Goal: Transaction & Acquisition: Purchase product/service

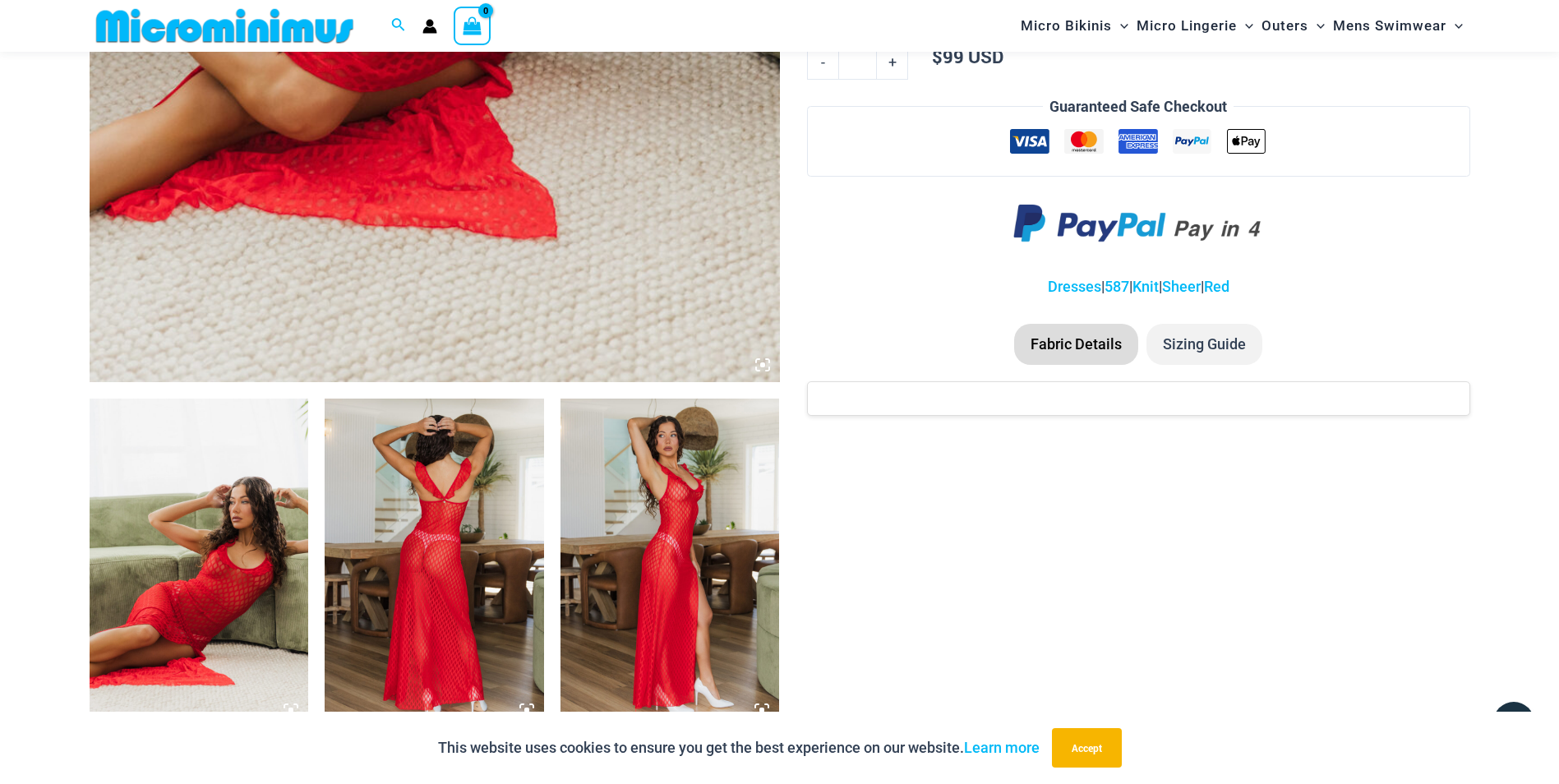
scroll to position [727, 0]
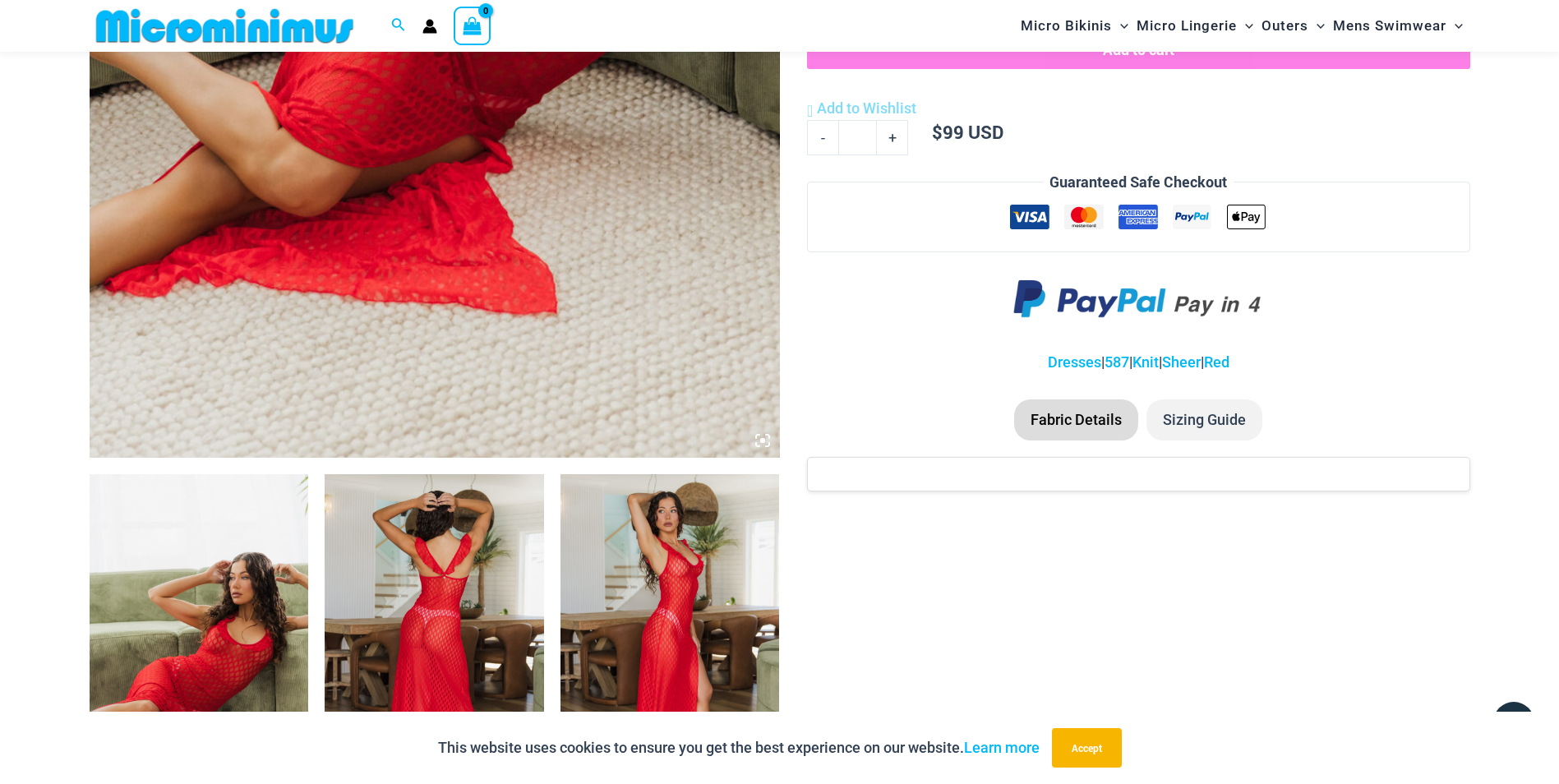
click at [204, 579] on img at bounding box center [199, 638] width 220 height 328
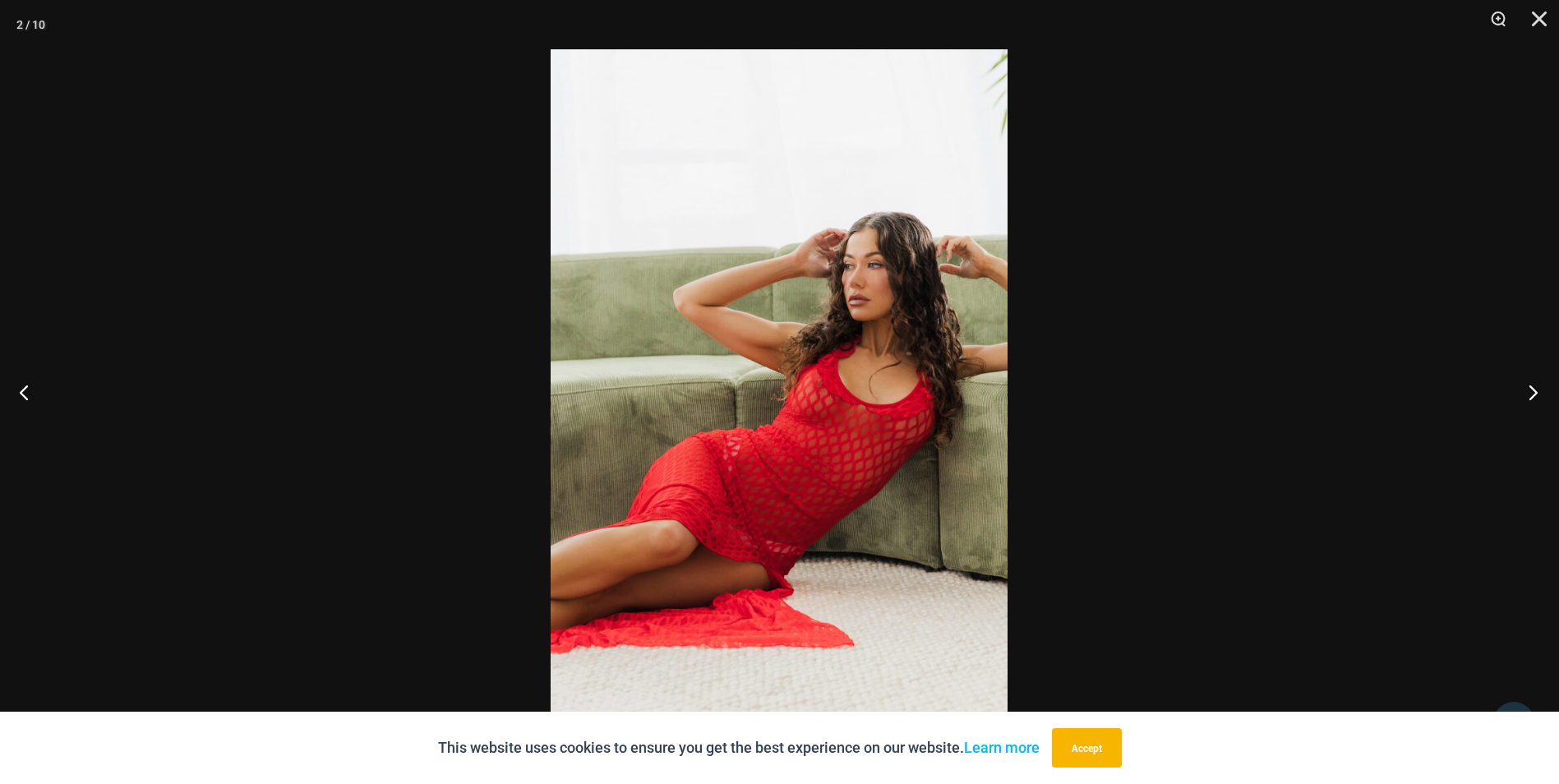
click at [1527, 386] on button "Next" at bounding box center [1528, 392] width 62 height 82
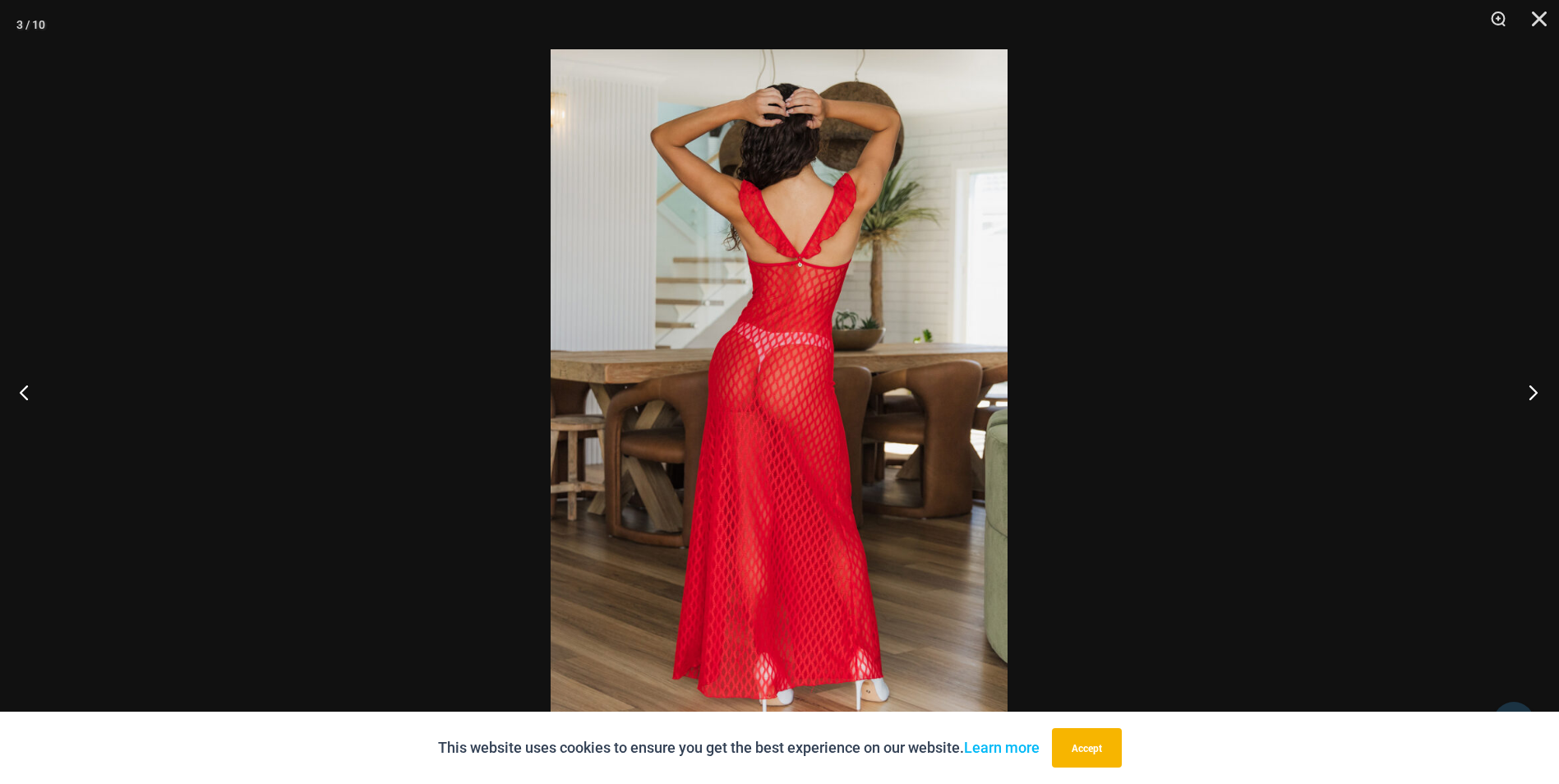
click at [1527, 386] on button "Next" at bounding box center [1528, 392] width 62 height 82
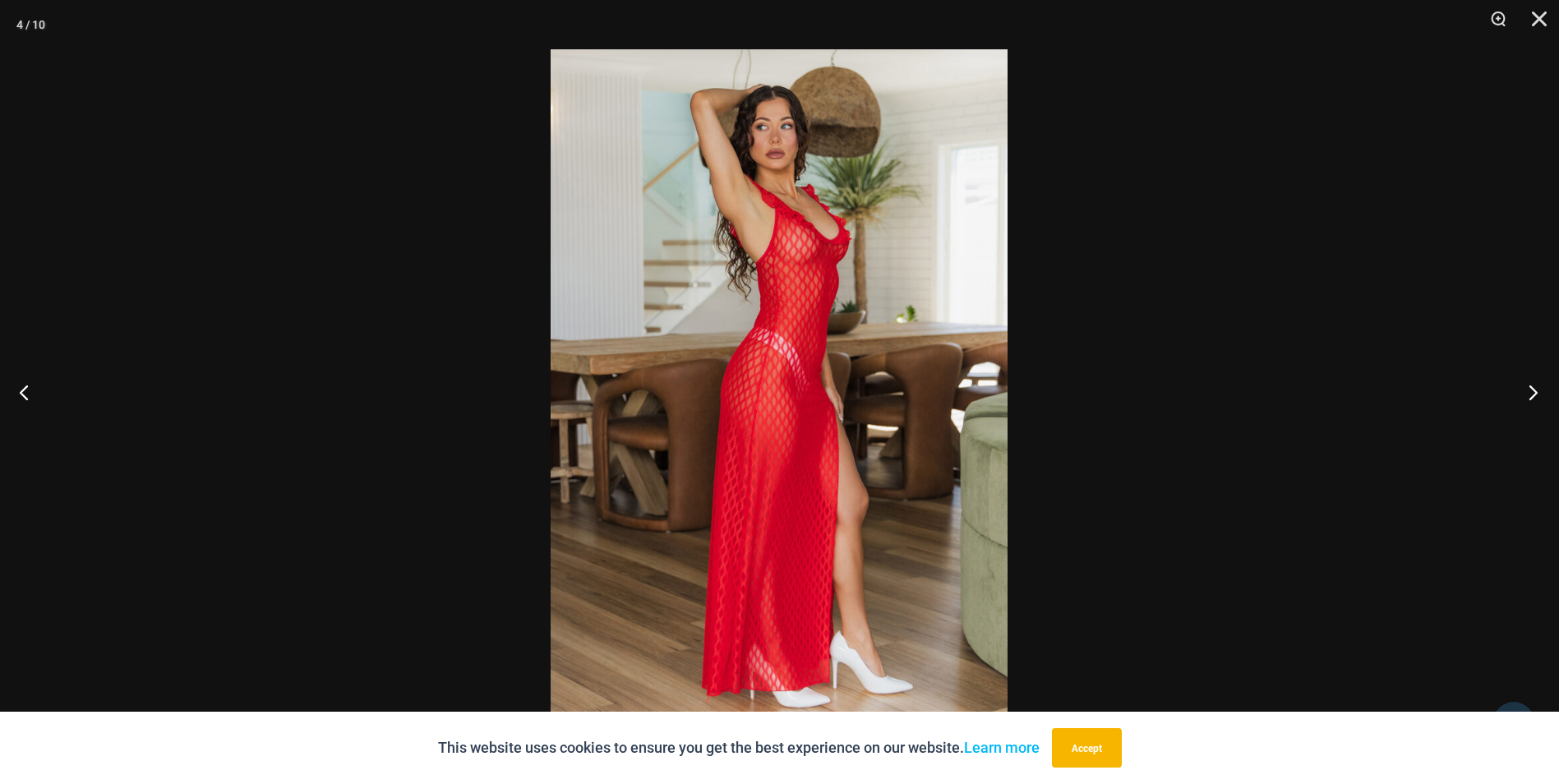
click at [1527, 386] on button "Next" at bounding box center [1528, 392] width 62 height 82
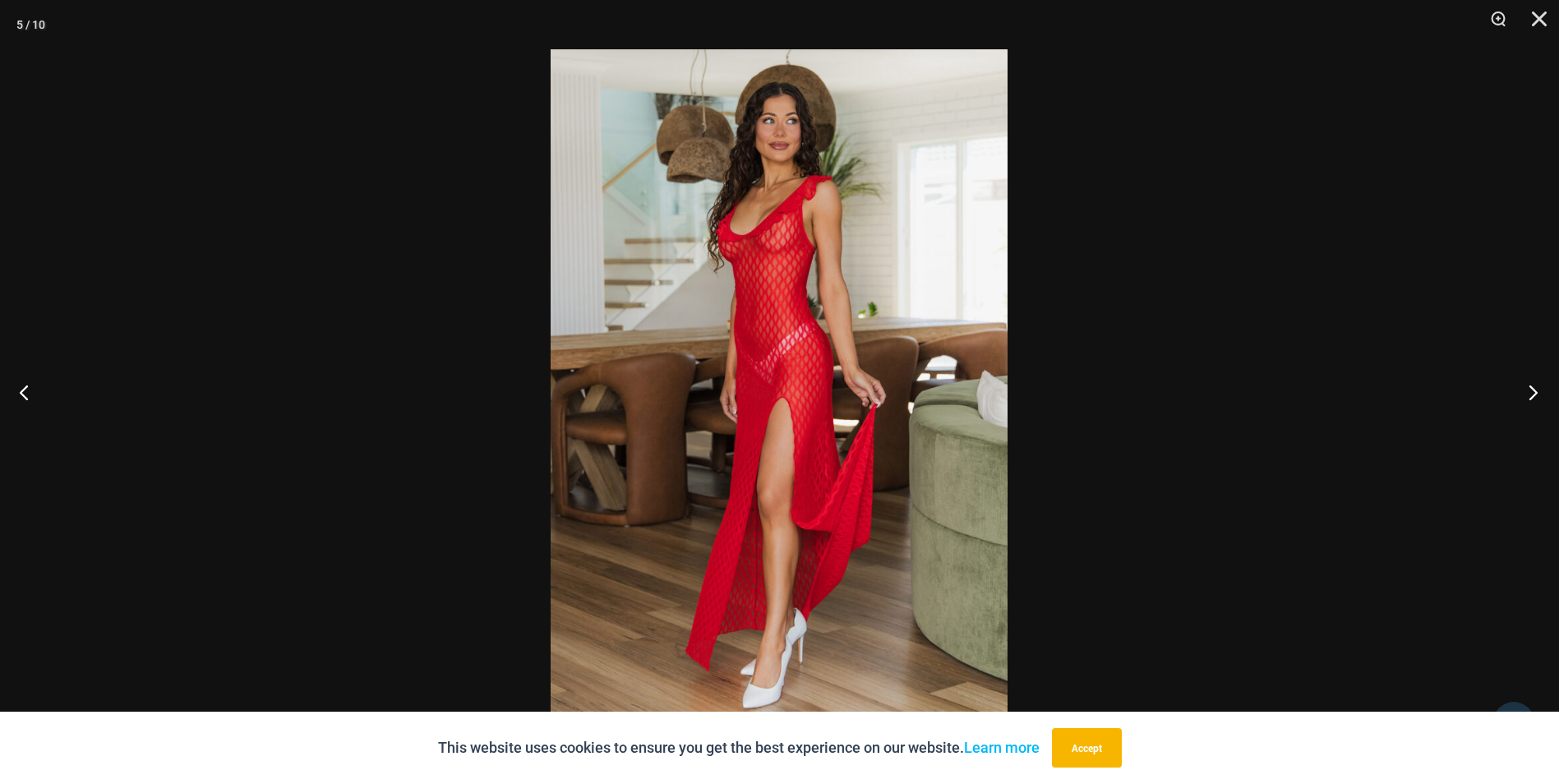
click at [1527, 386] on button "Next" at bounding box center [1528, 392] width 62 height 82
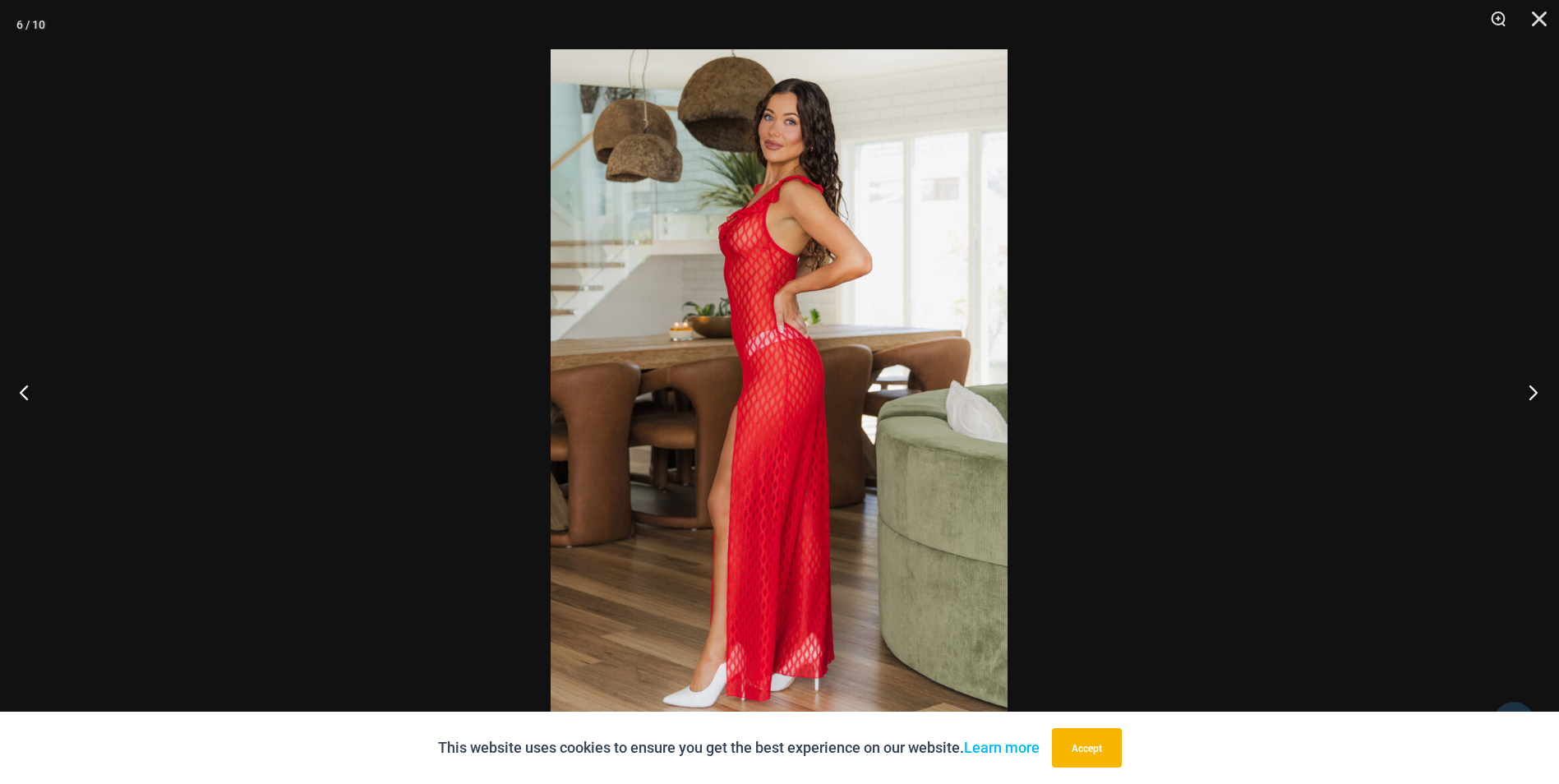
click at [1527, 386] on button "Next" at bounding box center [1528, 392] width 62 height 82
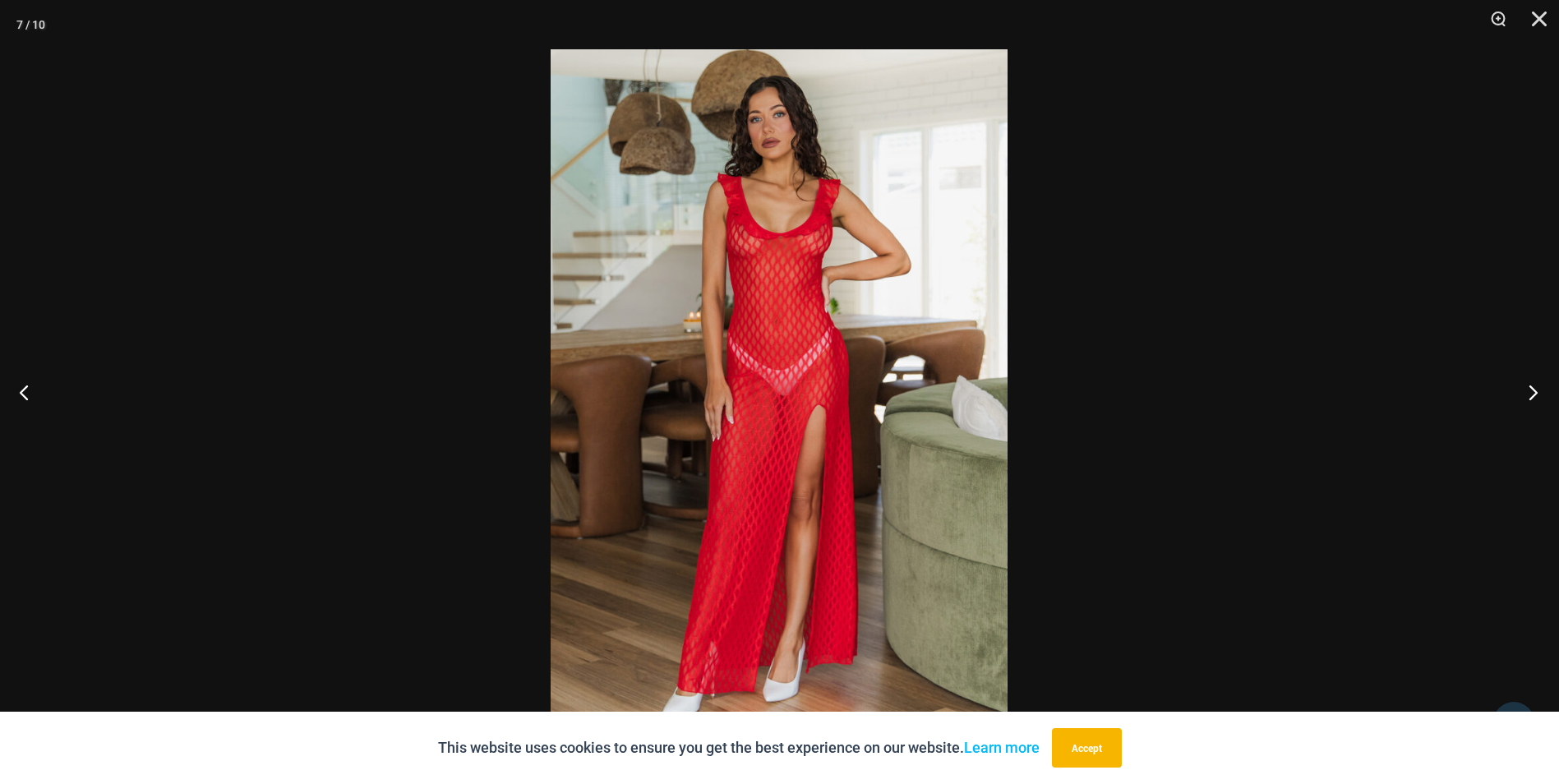
click at [1527, 386] on button "Next" at bounding box center [1528, 392] width 62 height 82
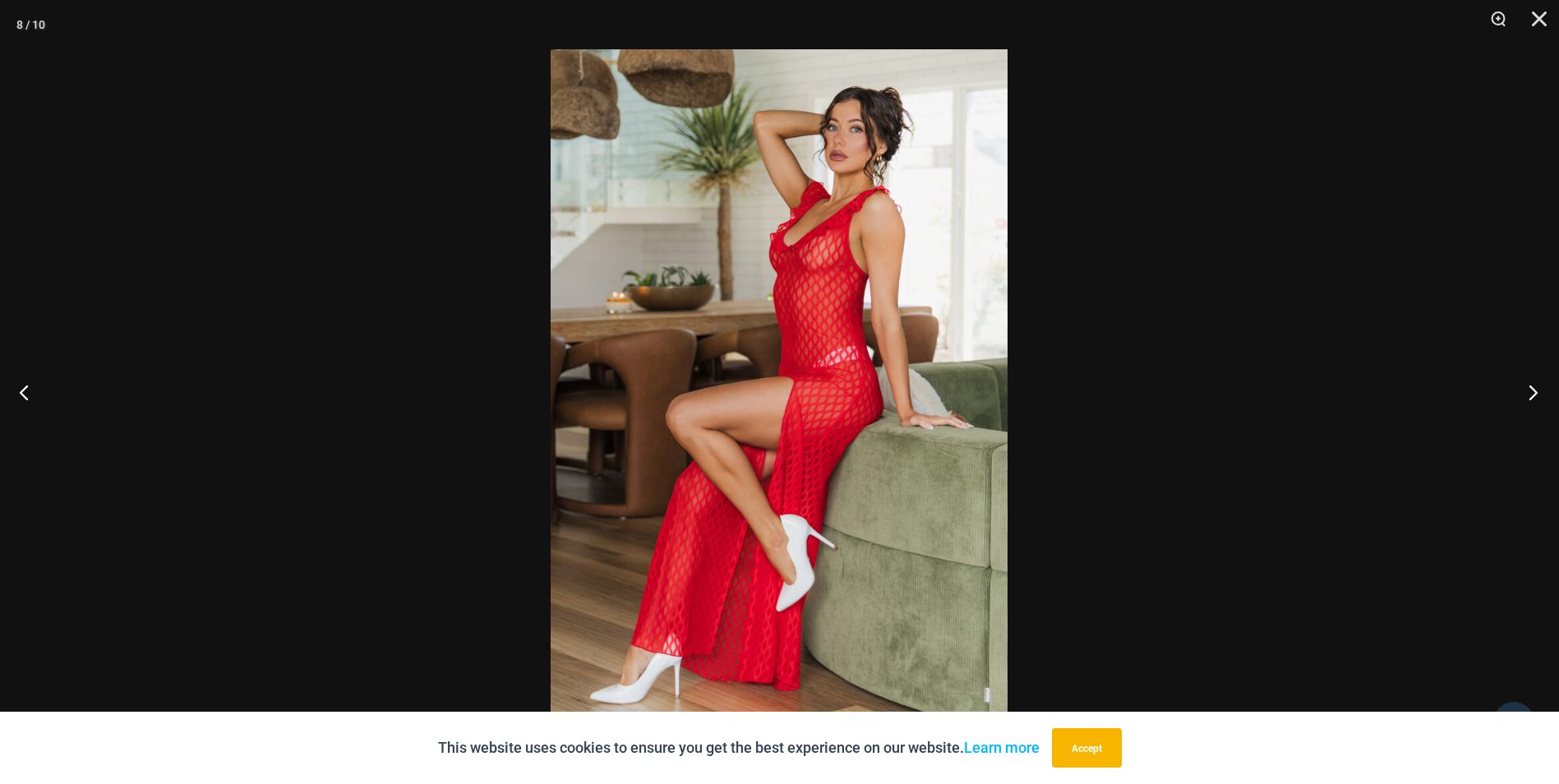
click at [1527, 386] on button "Next" at bounding box center [1528, 392] width 62 height 82
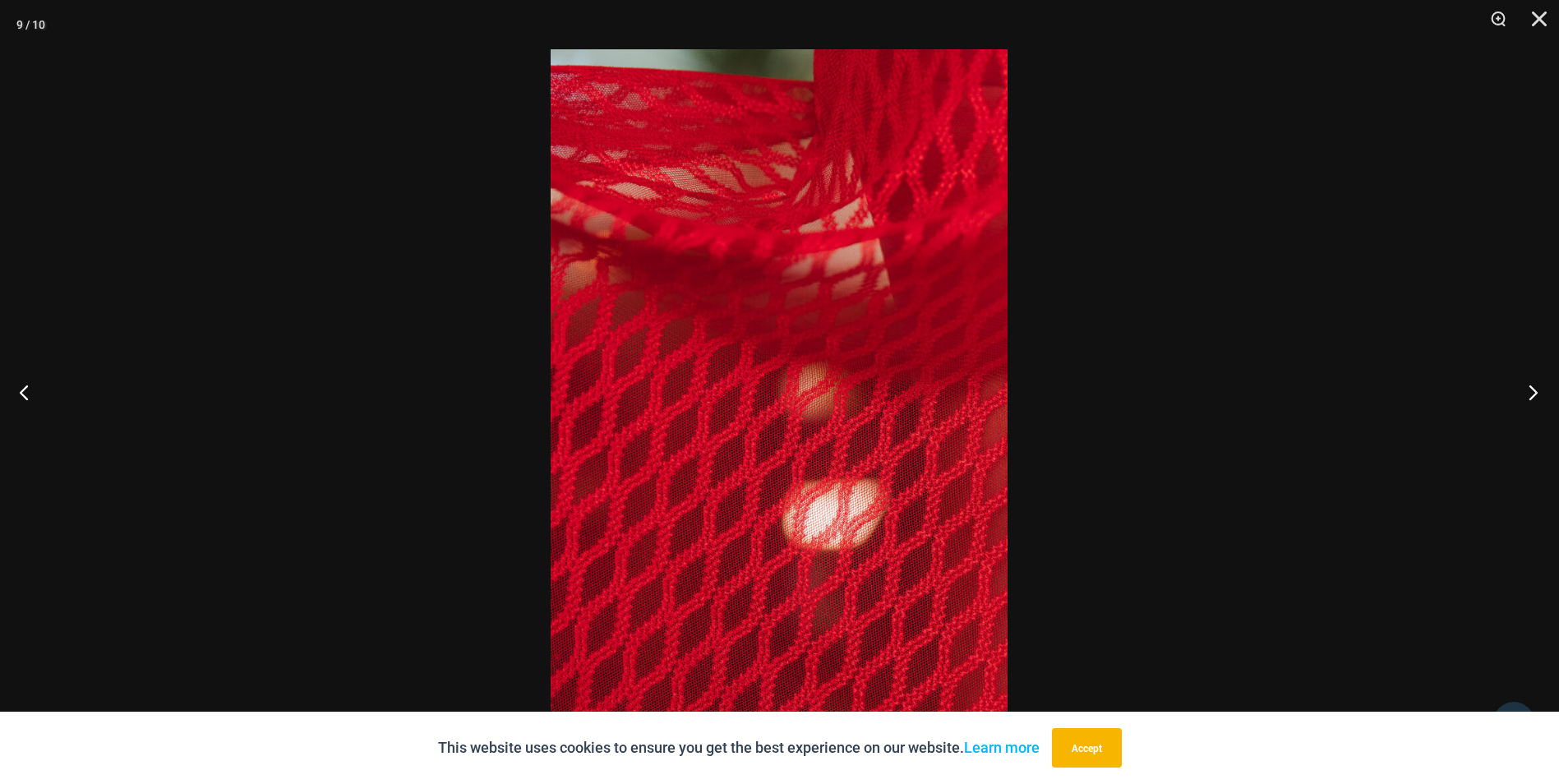
click at [1527, 386] on button "Next" at bounding box center [1528, 392] width 62 height 82
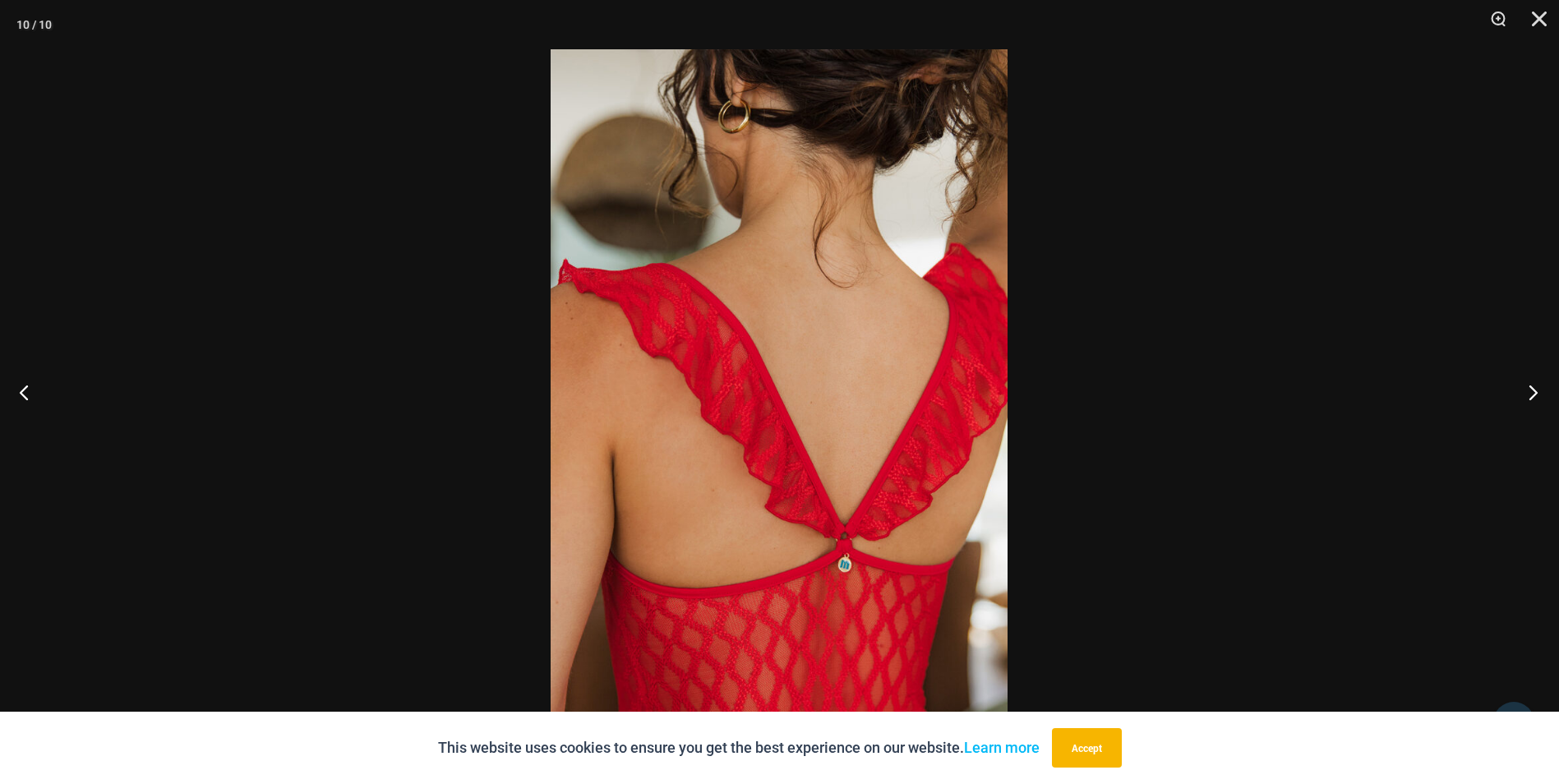
click at [1527, 386] on button "Next" at bounding box center [1528, 392] width 62 height 82
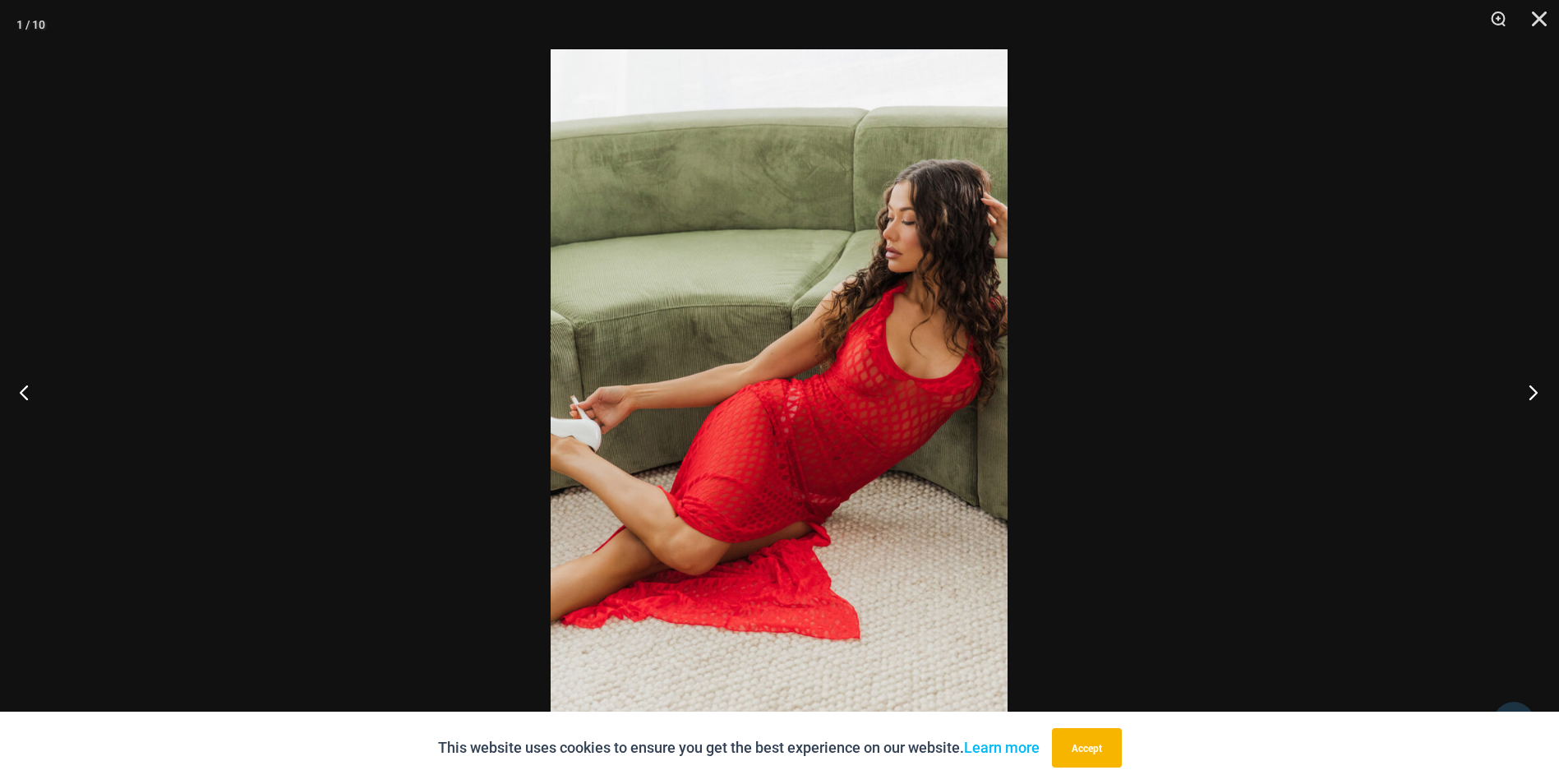
click at [1527, 386] on button "Next" at bounding box center [1528, 392] width 62 height 82
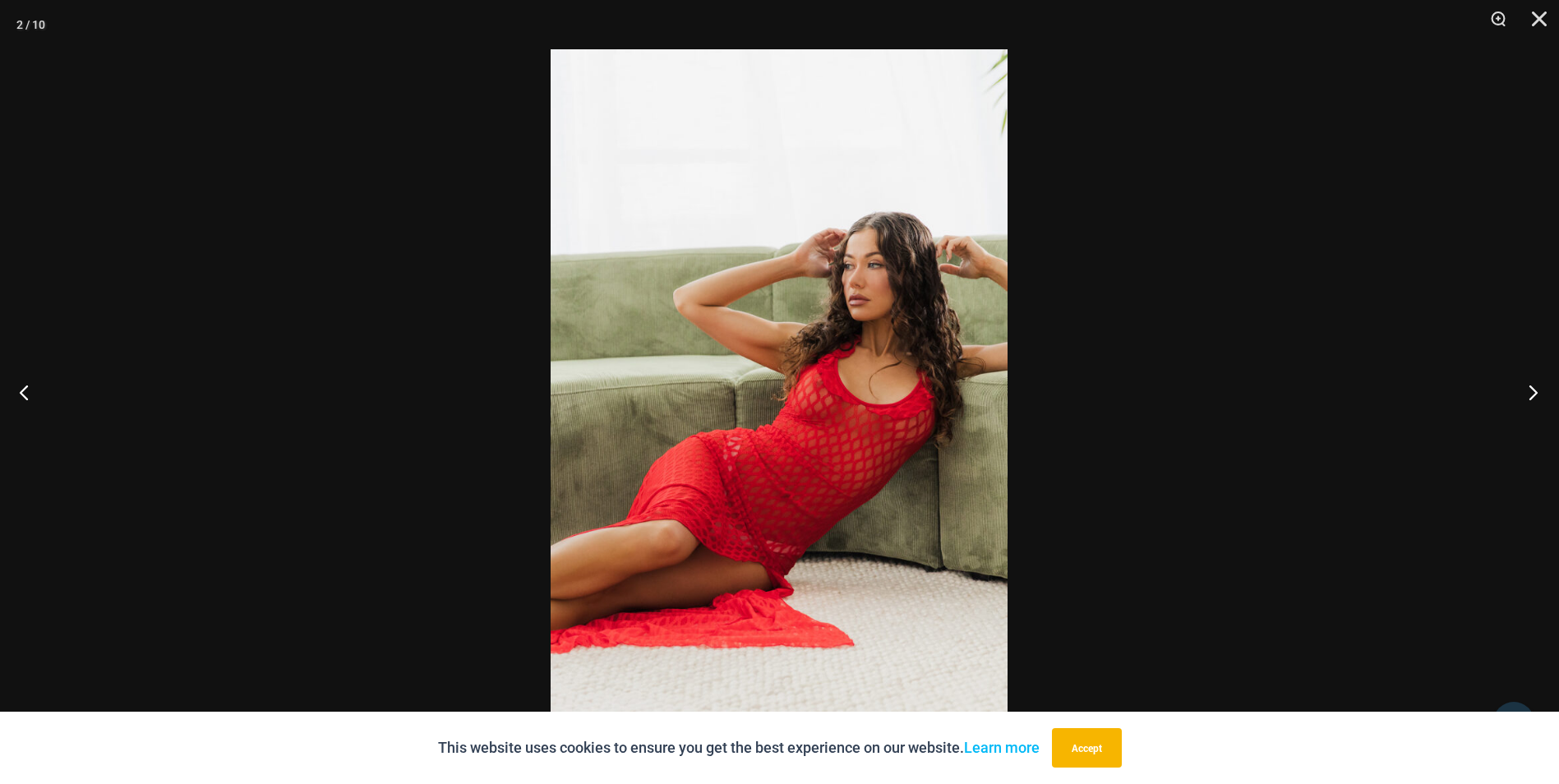
click at [1527, 386] on button "Next" at bounding box center [1528, 392] width 62 height 82
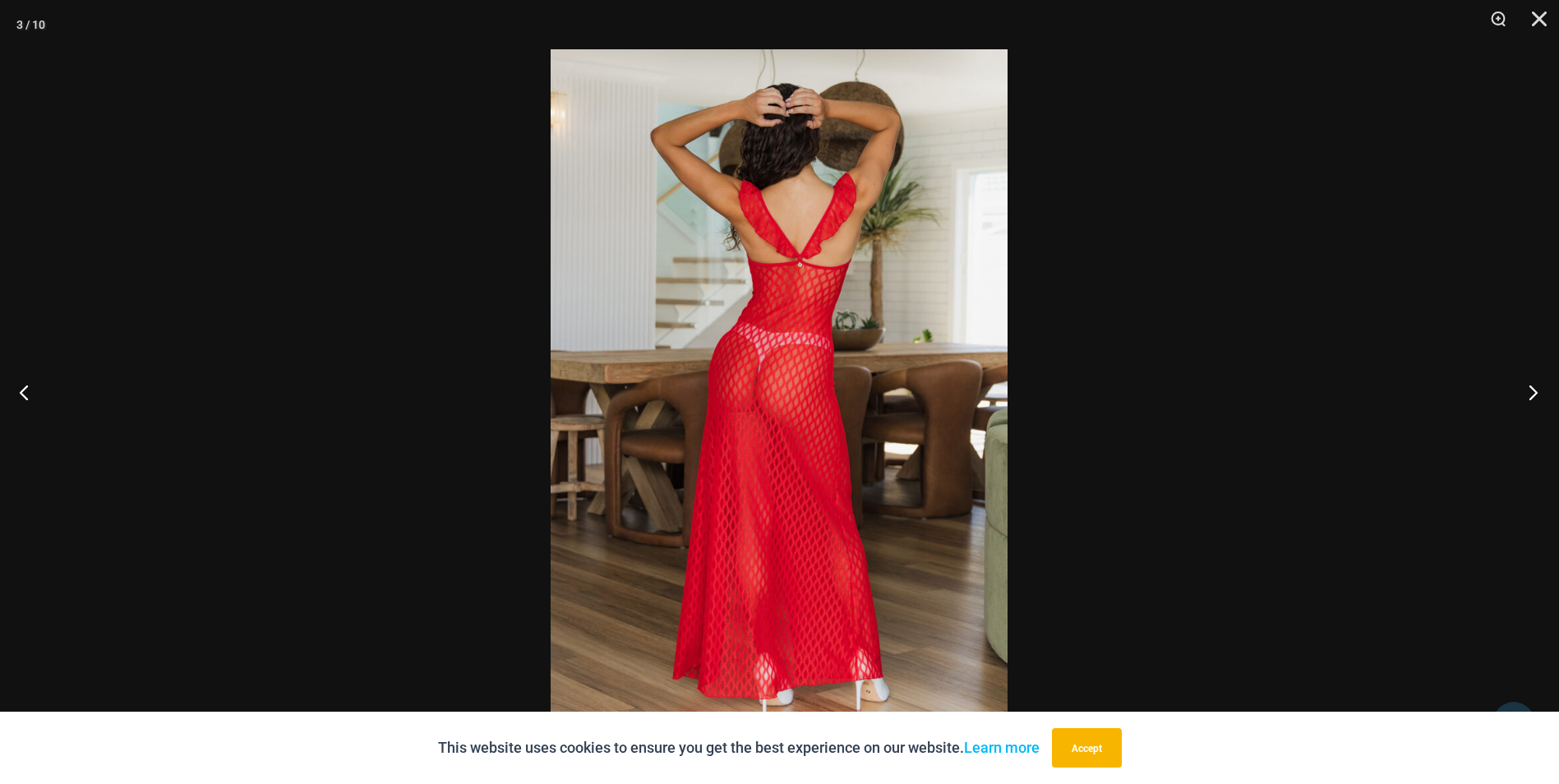
click at [1527, 386] on button "Next" at bounding box center [1528, 392] width 62 height 82
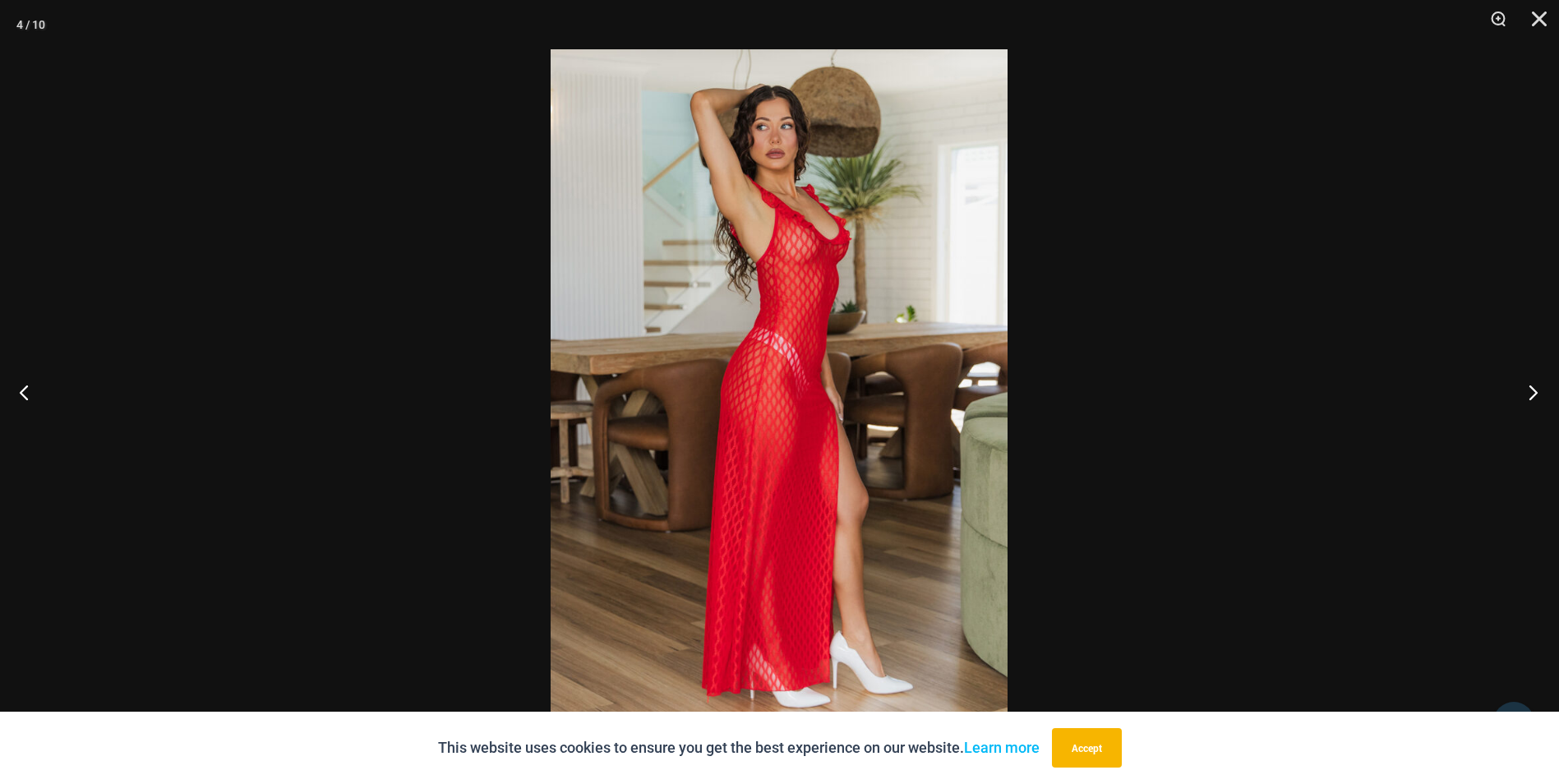
click at [1527, 386] on button "Next" at bounding box center [1528, 392] width 62 height 82
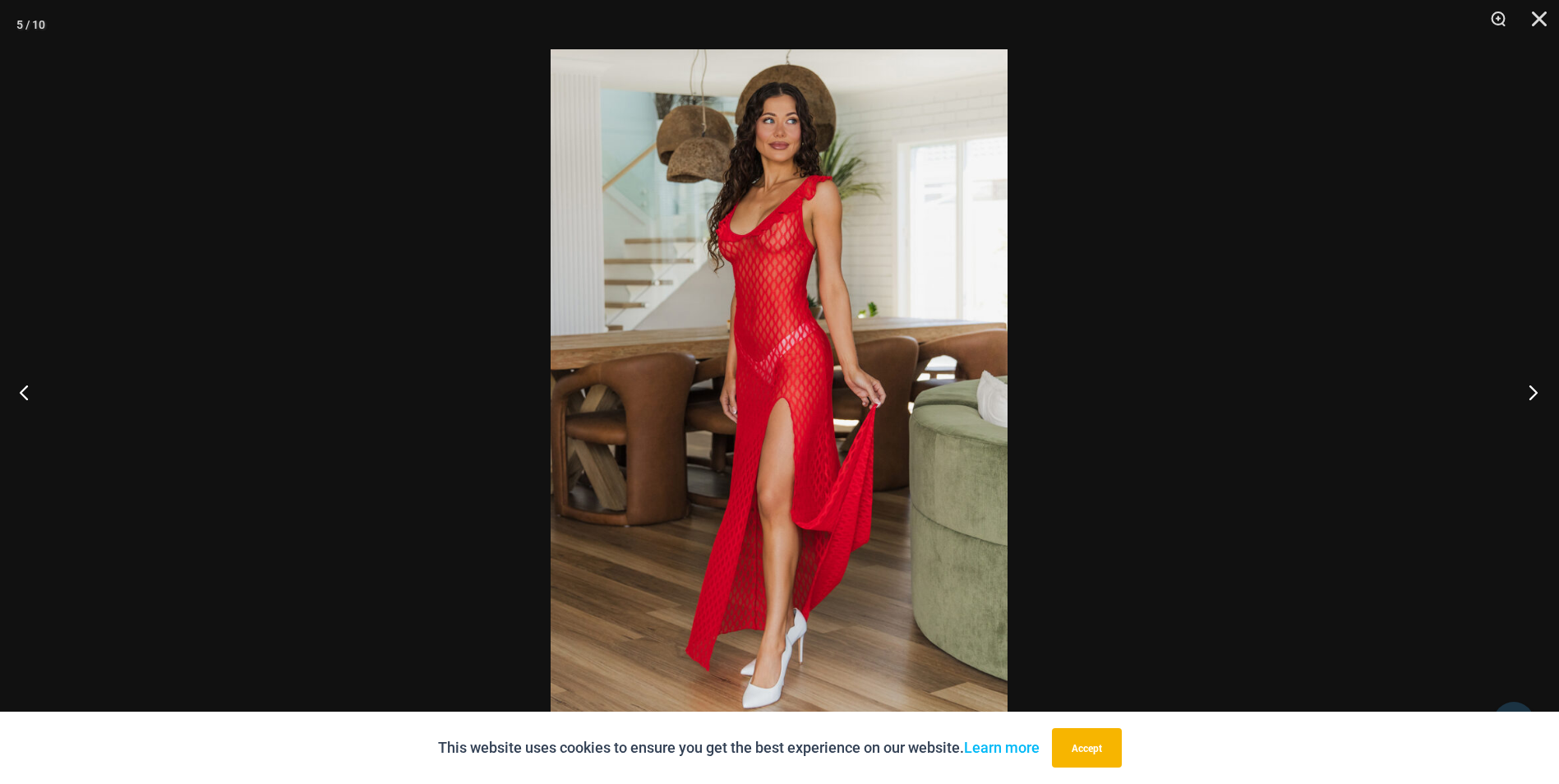
click at [1527, 386] on button "Next" at bounding box center [1528, 392] width 62 height 82
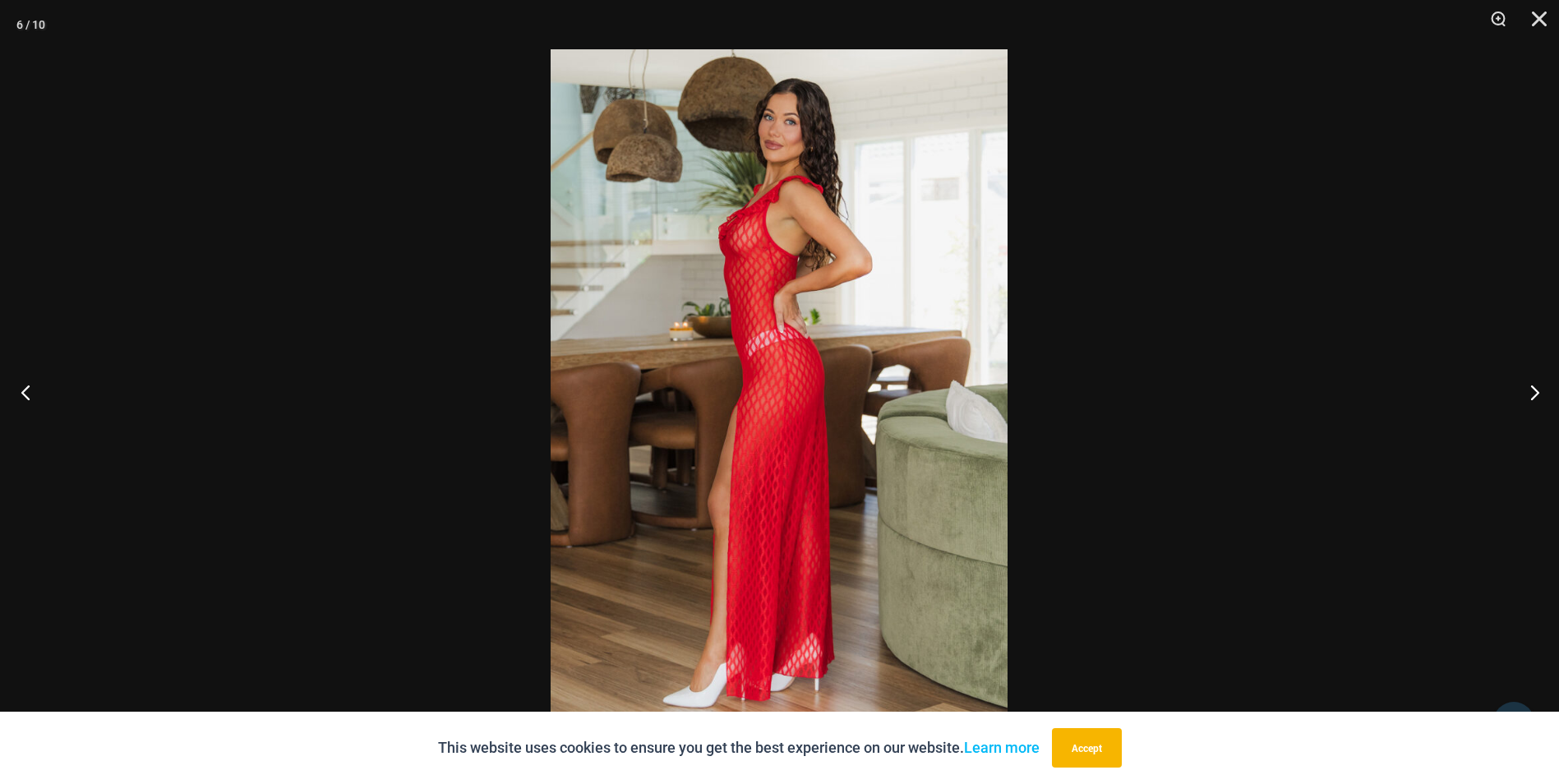
click at [34, 393] on button "Previous" at bounding box center [31, 392] width 62 height 82
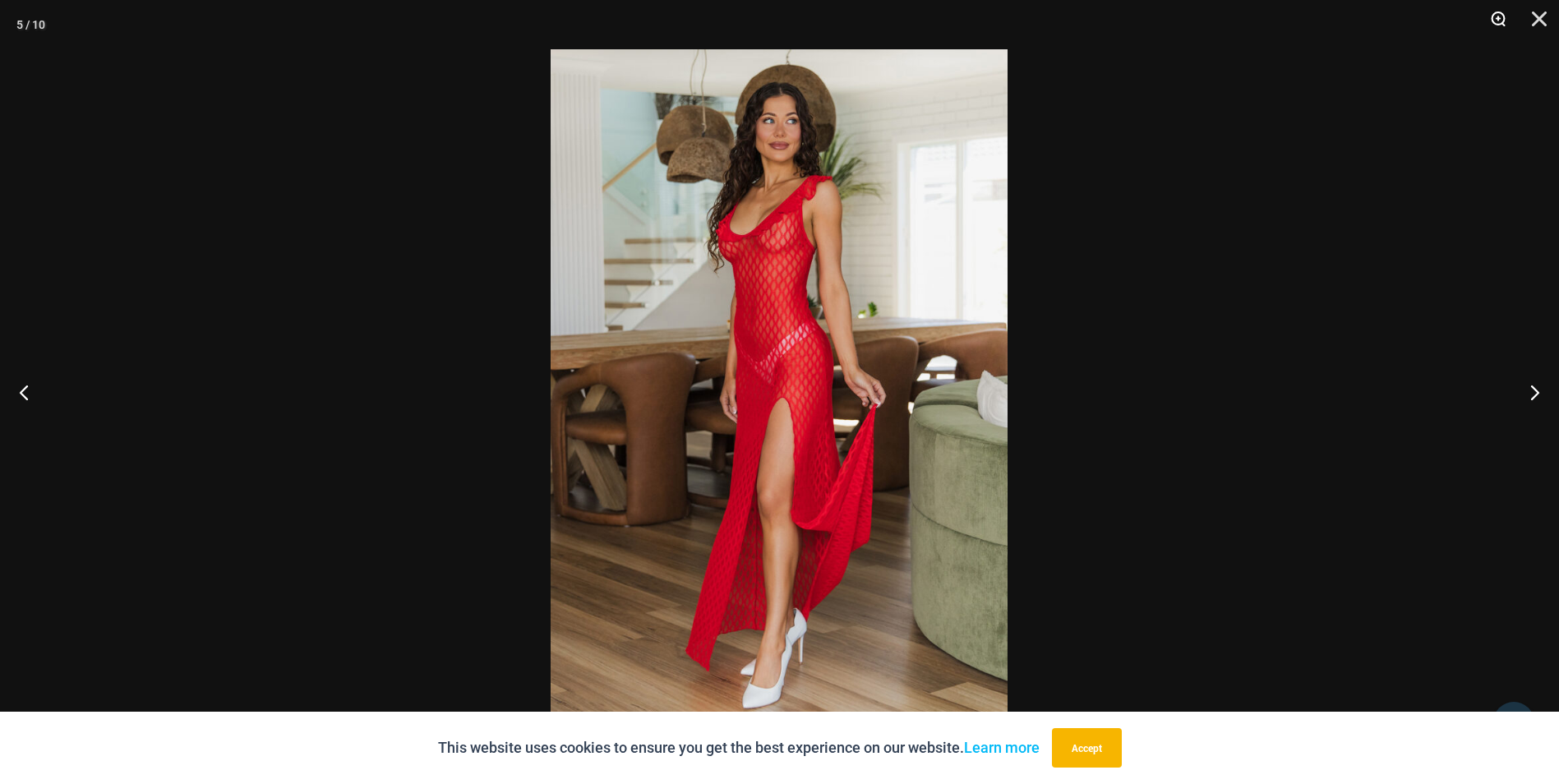
click at [1501, 17] on button "Zoom" at bounding box center [1492, 25] width 41 height 50
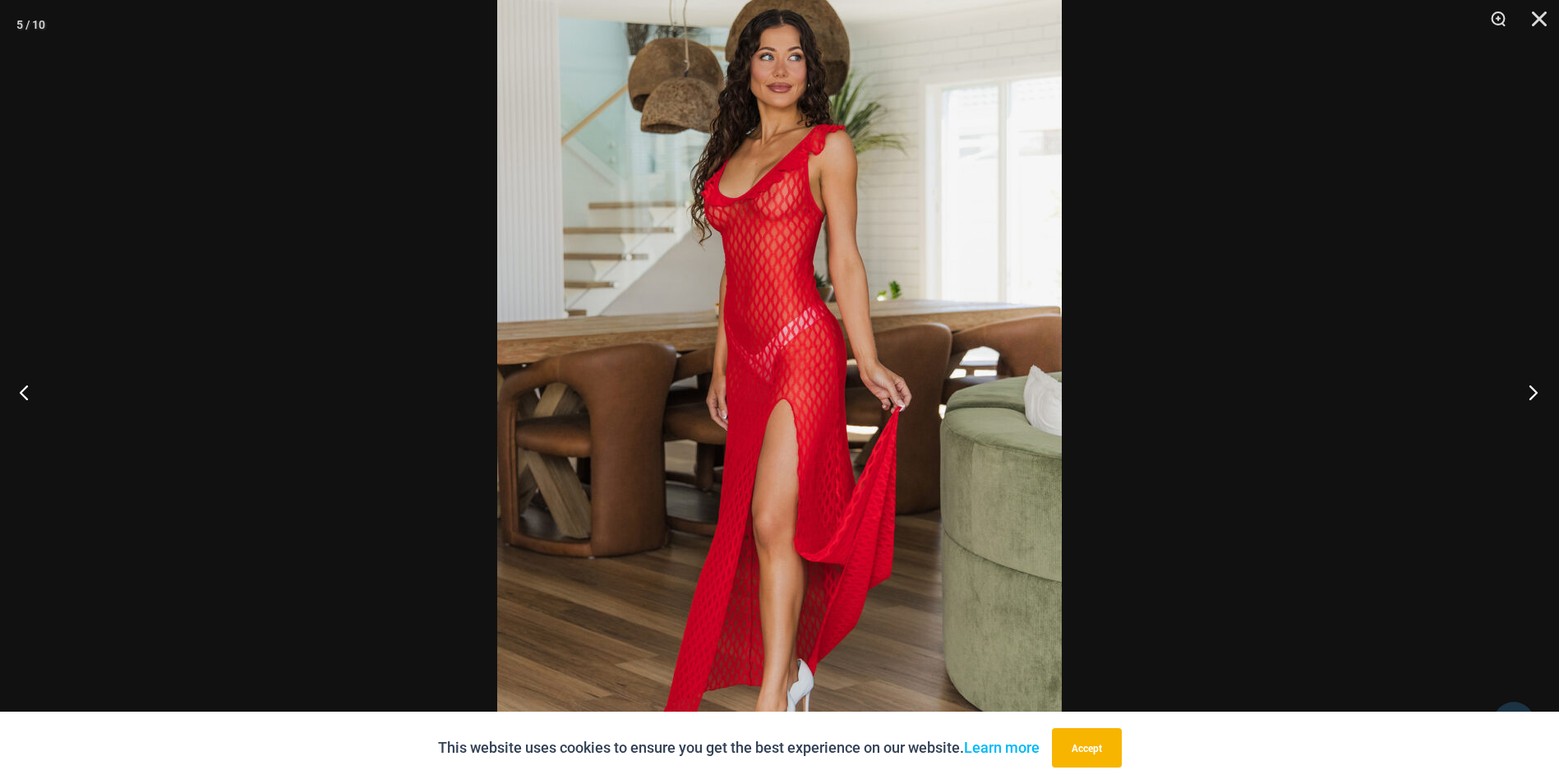
click at [1529, 387] on button "Next" at bounding box center [1528, 392] width 62 height 82
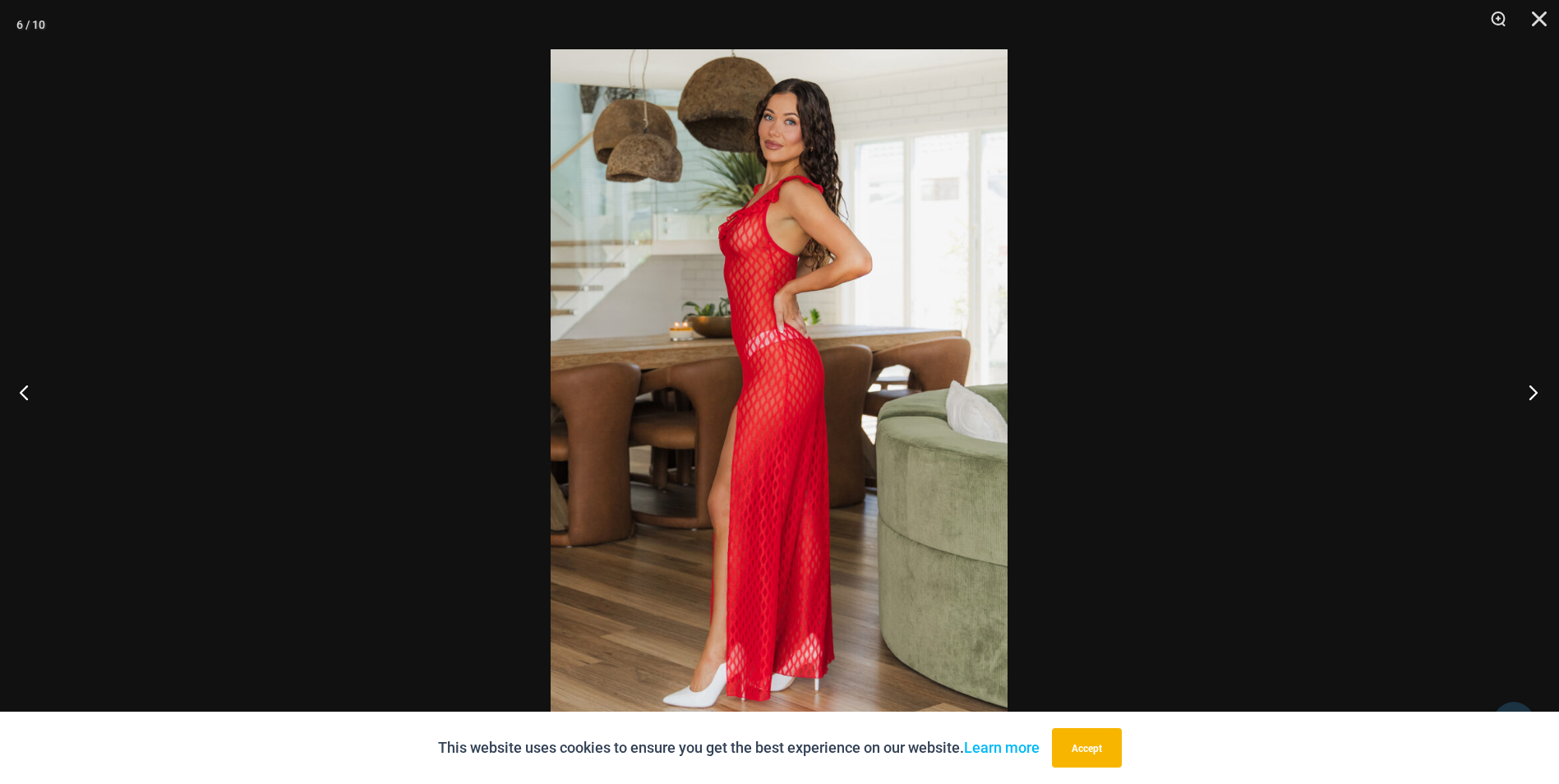
click at [1529, 386] on button "Next" at bounding box center [1528, 392] width 62 height 82
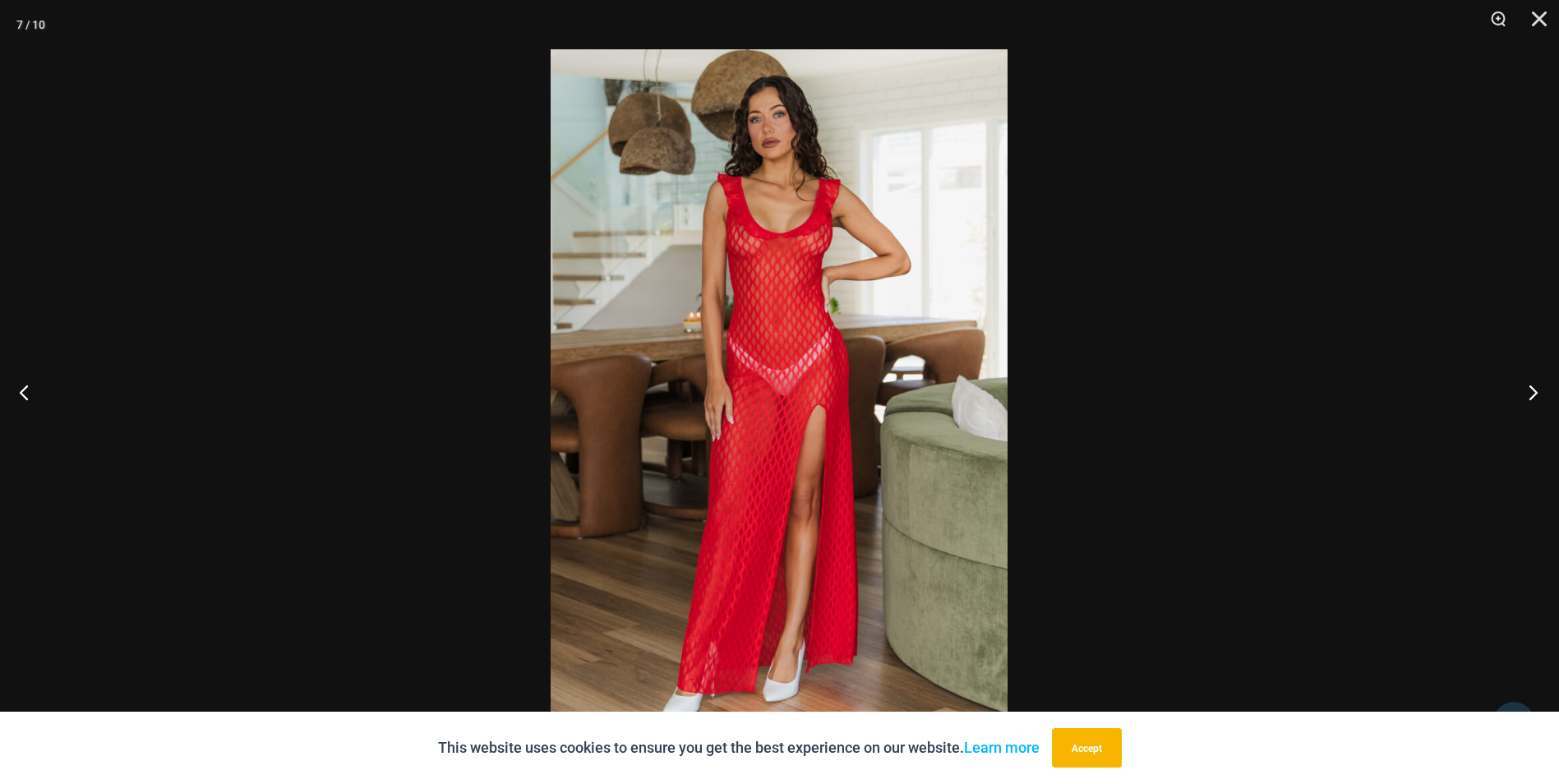
click at [1529, 386] on button "Next" at bounding box center [1528, 392] width 62 height 82
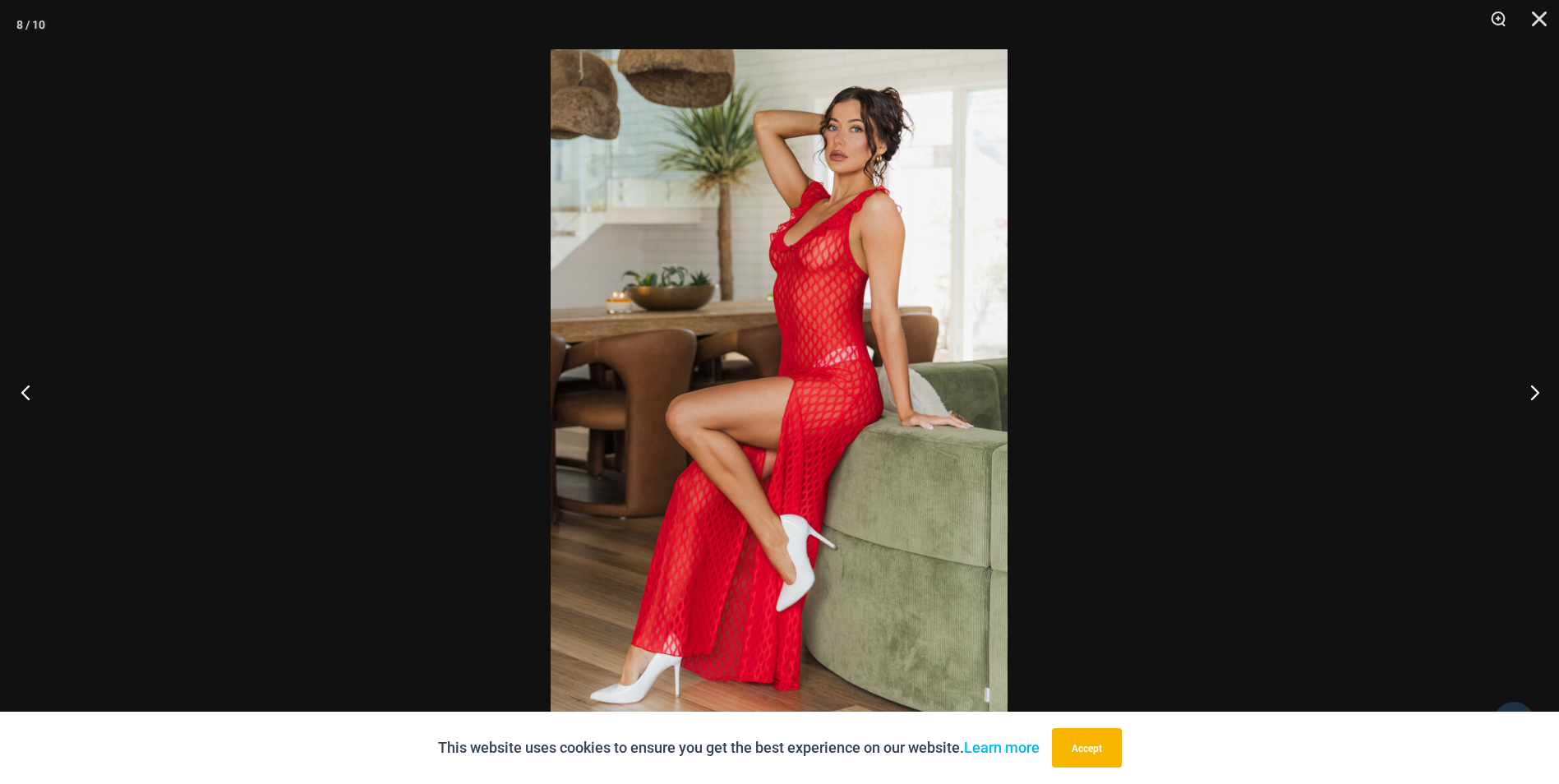
click at [23, 387] on button "Previous" at bounding box center [31, 392] width 62 height 82
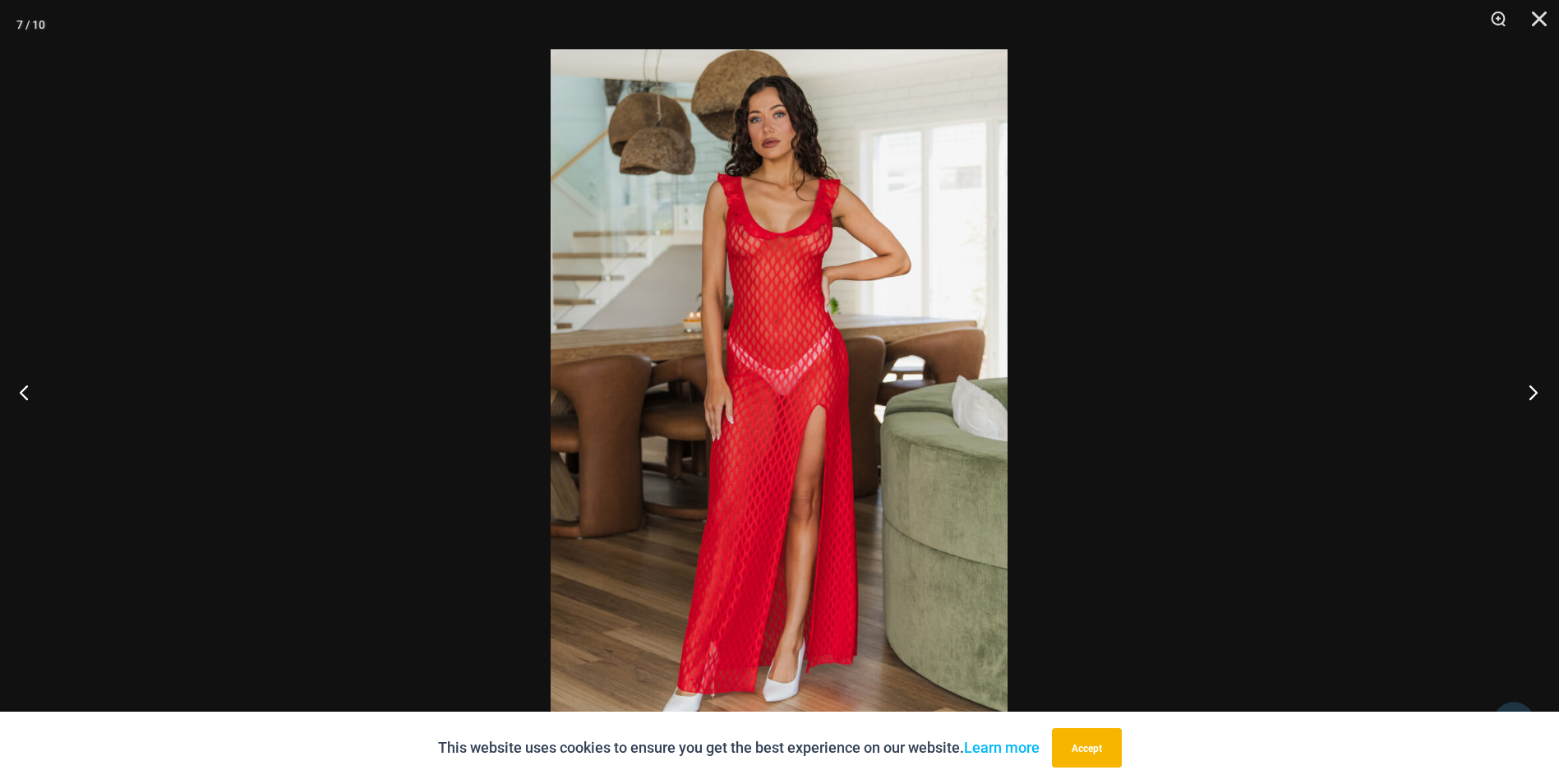
click at [1524, 386] on button "Next" at bounding box center [1528, 392] width 62 height 82
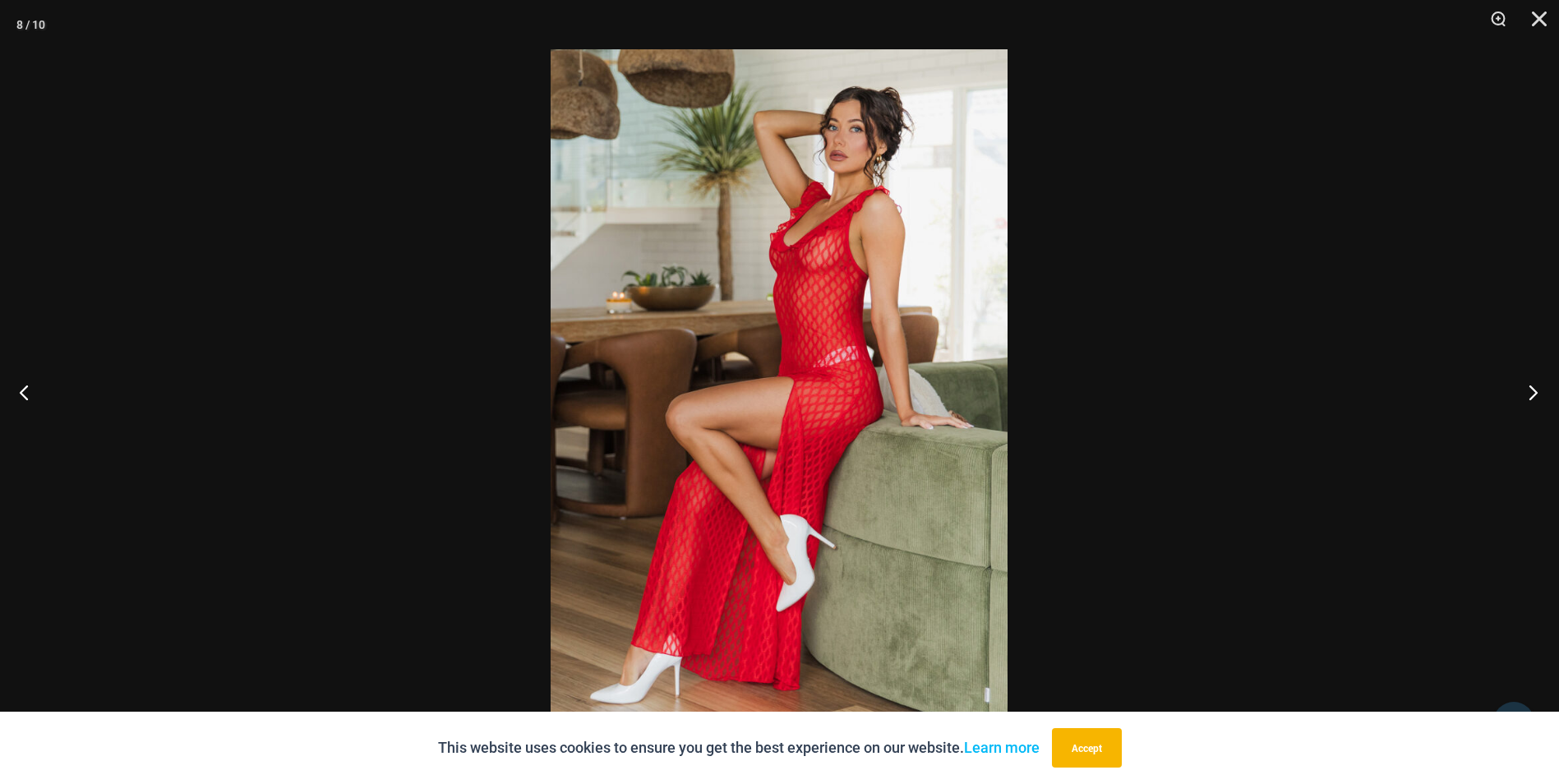
click at [1524, 386] on button "Next" at bounding box center [1528, 392] width 62 height 82
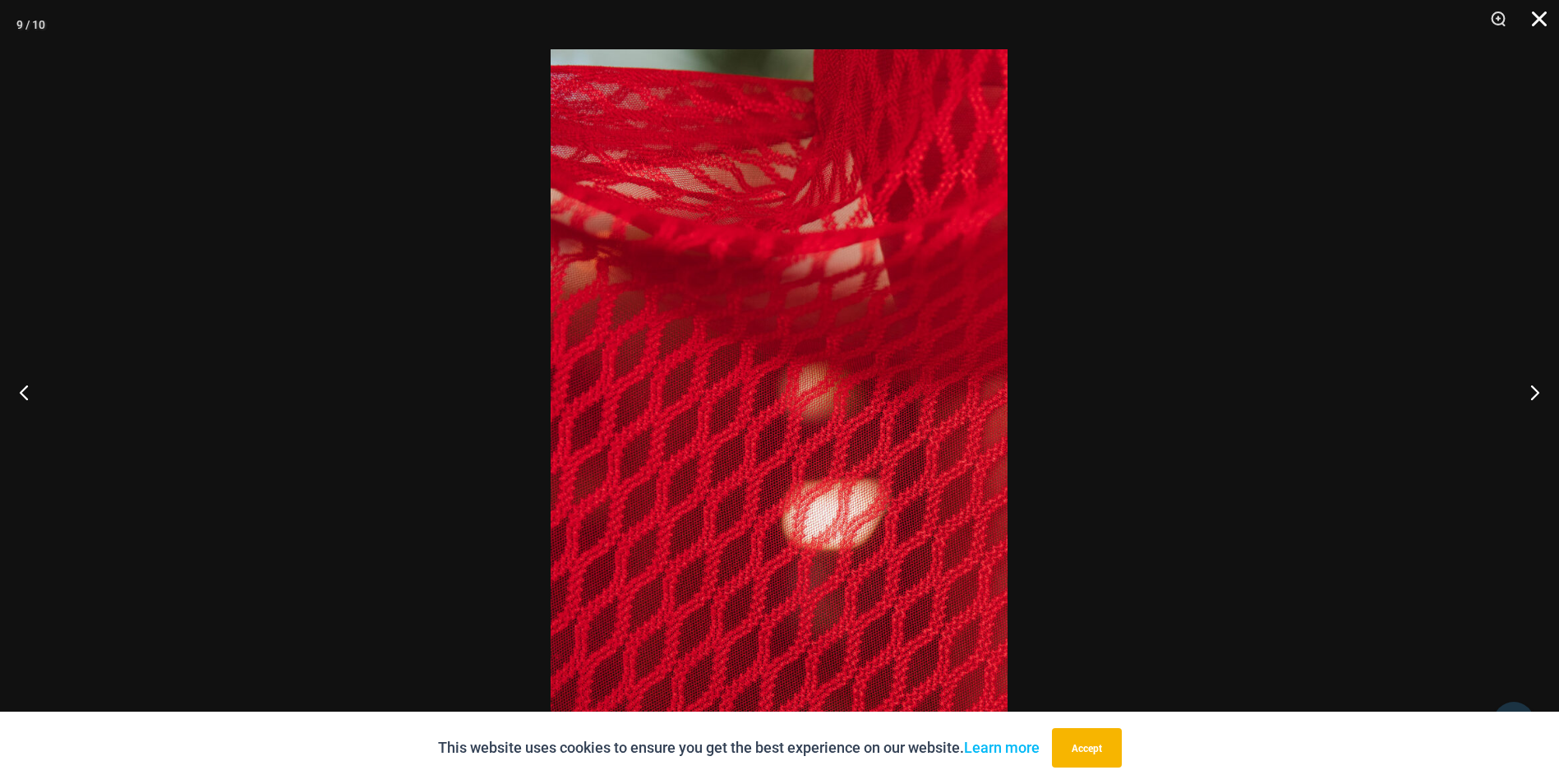
click at [1538, 21] on button "Close" at bounding box center [1533, 25] width 41 height 50
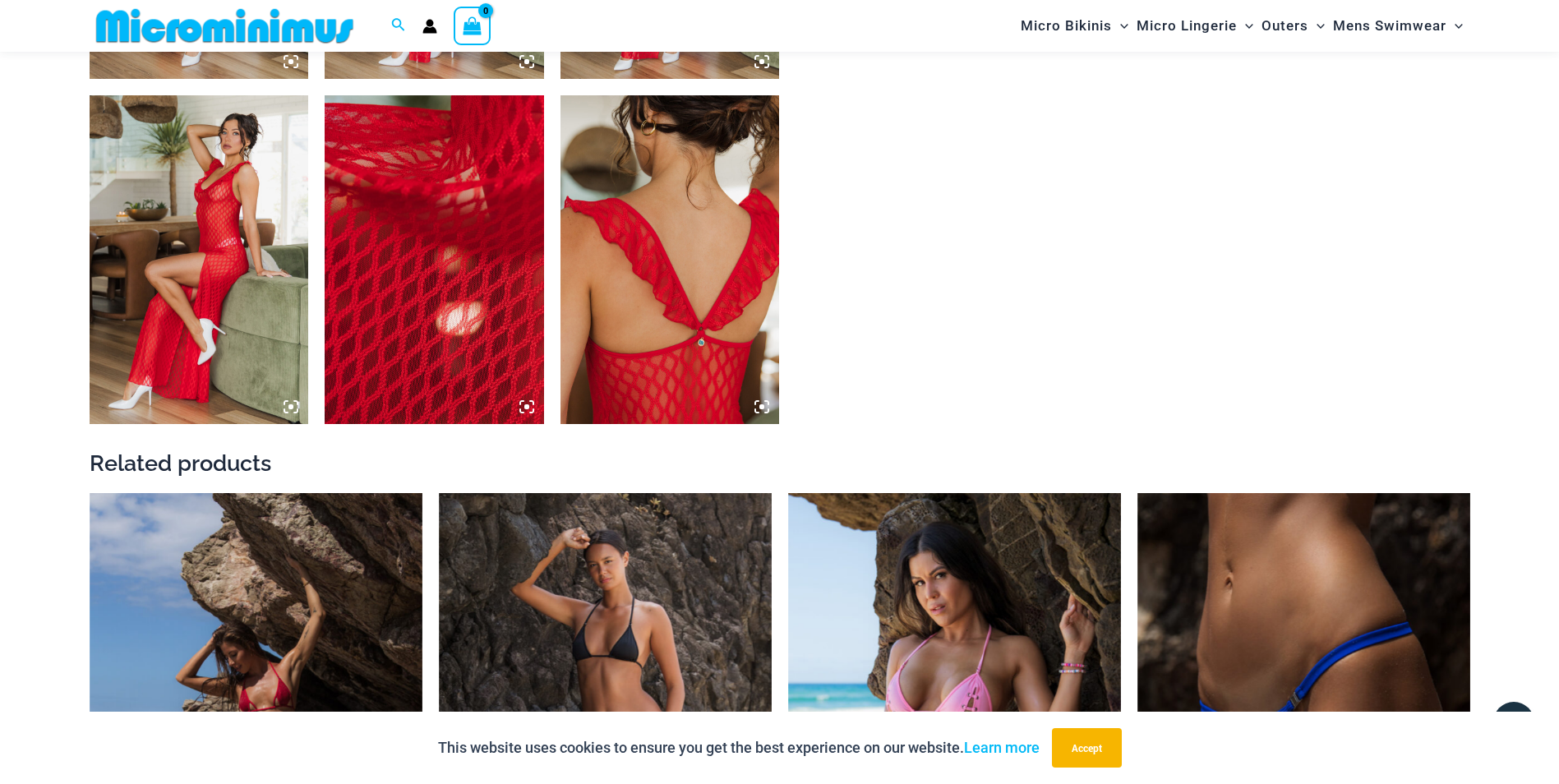
scroll to position [1795, 0]
